Goal: Task Accomplishment & Management: Use online tool/utility

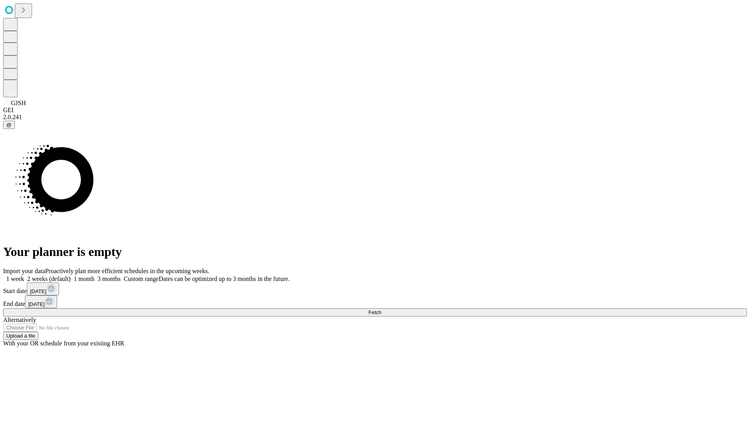
click at [381, 309] on span "Fetch" at bounding box center [374, 312] width 13 height 6
